Goal: Information Seeking & Learning: Learn about a topic

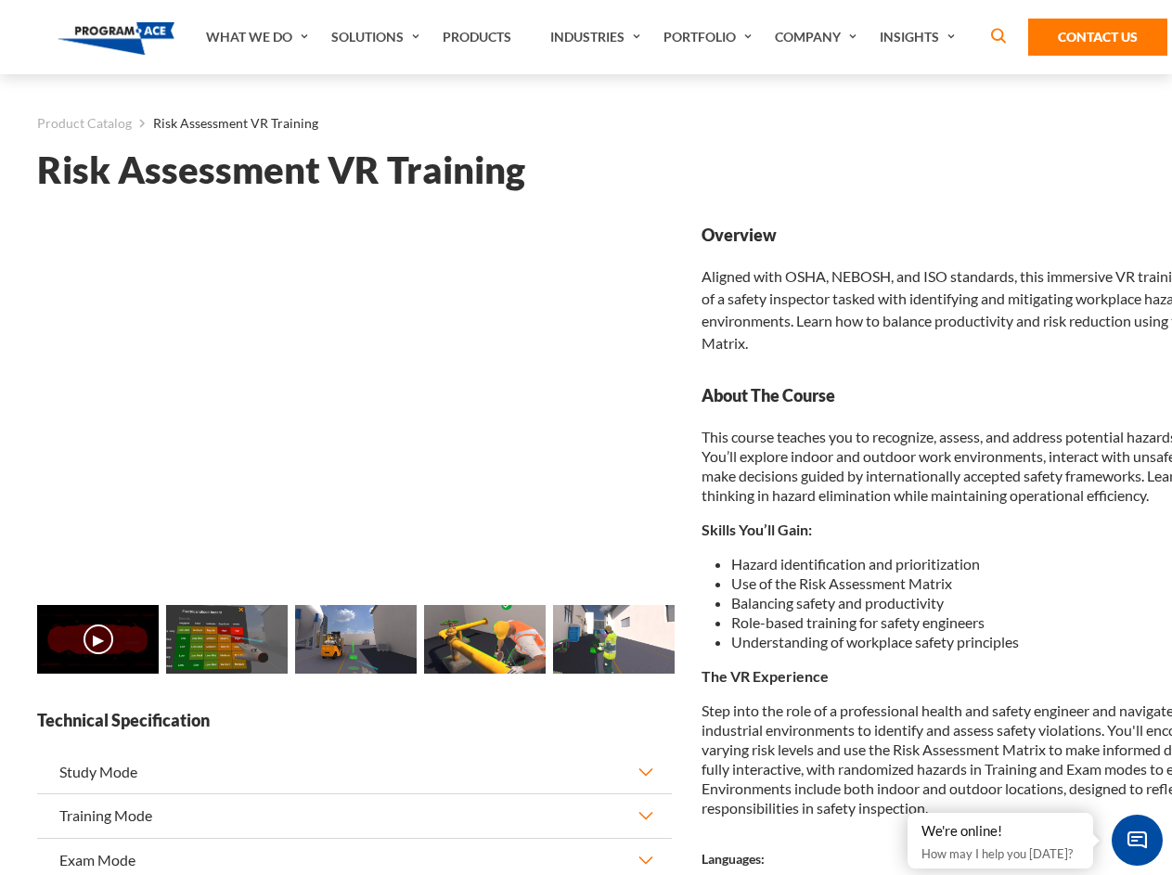
click at [378, 37] on link "Solutions" at bounding box center [377, 37] width 111 height 74
click at [0, 0] on div "AI & Computer Vision Solutions Computer Vision Quality Control AI tools for fas…" at bounding box center [0, 0] width 0 height 0
click at [0, 0] on div "AI & Computer Vision Solutions Virtual Training Solutions Virtual Tour Solution…" at bounding box center [0, 0] width 0 height 0
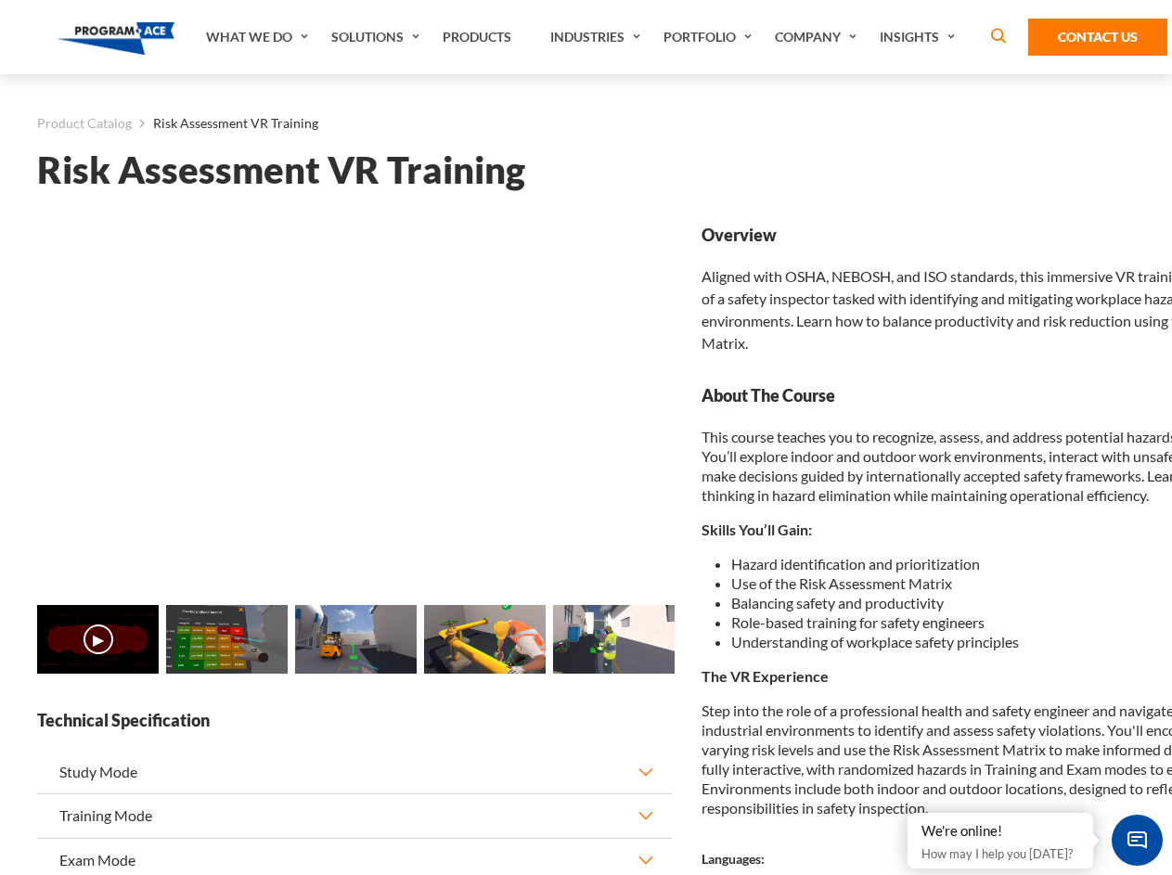
click at [0, 0] on div "AI & Computer Vision Solutions Virtual Training Solutions Virtual Tour Solution…" at bounding box center [0, 0] width 0 height 0
click at [0, 0] on div "AI & Computer Vision Solutions Computer Vision Quality Control AI tools for fas…" at bounding box center [0, 0] width 0 height 0
